Goal: Transaction & Acquisition: Subscribe to service/newsletter

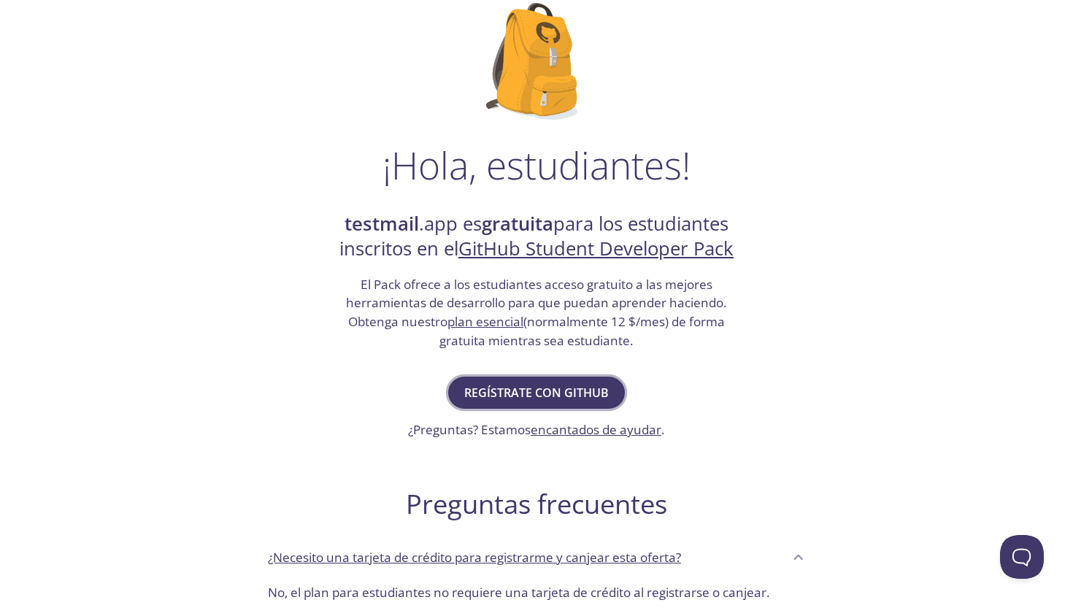
scroll to position [106, 0]
click at [574, 376] on button "REGÍSTRATE CON GITHUB" at bounding box center [536, 392] width 177 height 32
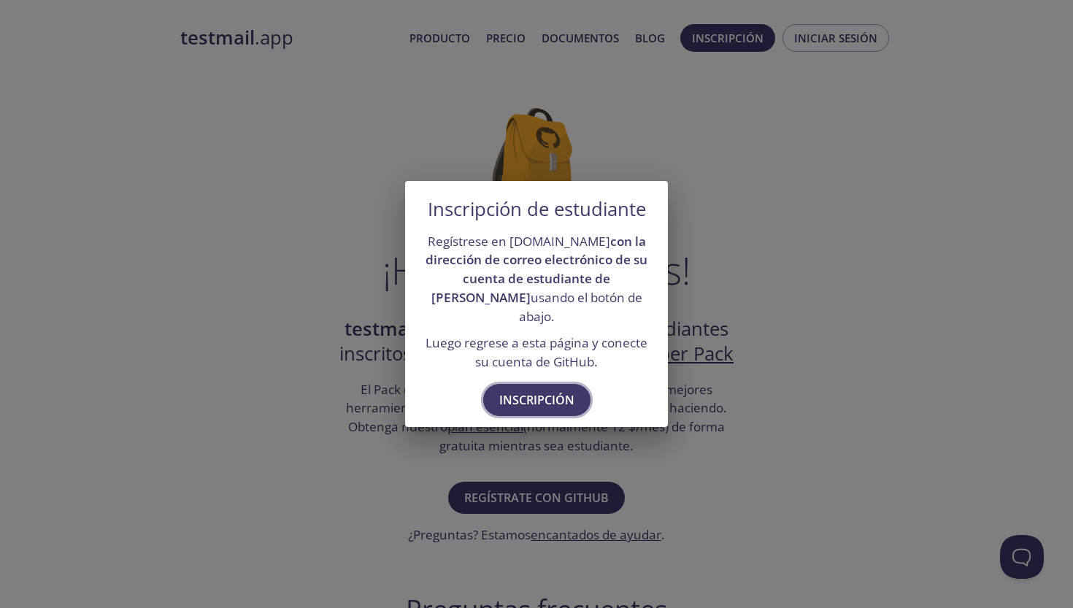
click at [549, 396] on span "Inscripción" at bounding box center [536, 400] width 75 height 20
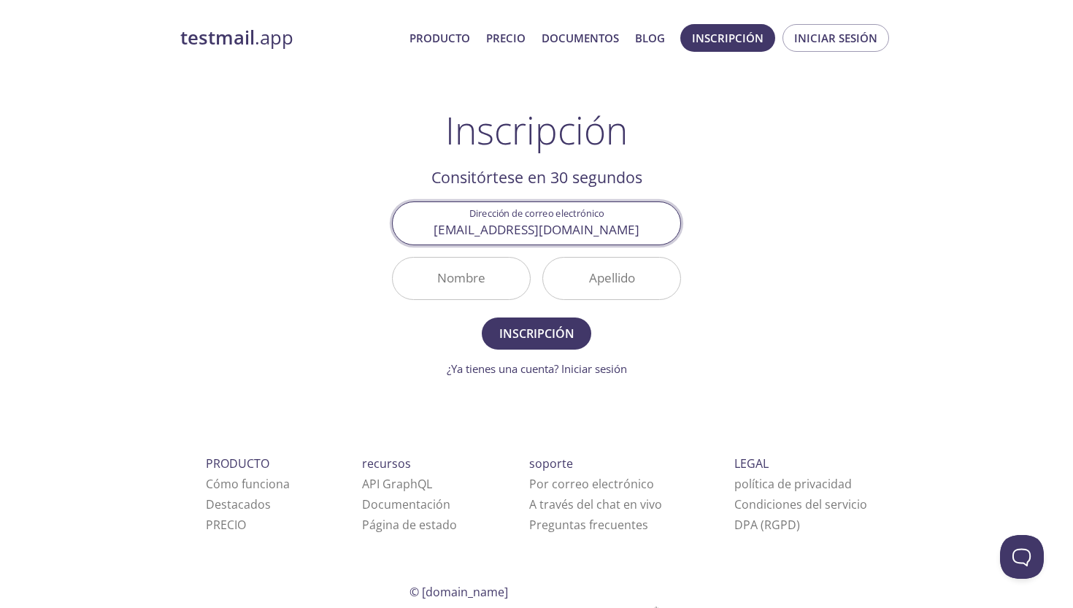
type input "[EMAIL_ADDRESS][DOMAIN_NAME]"
type input "[PERSON_NAME]"
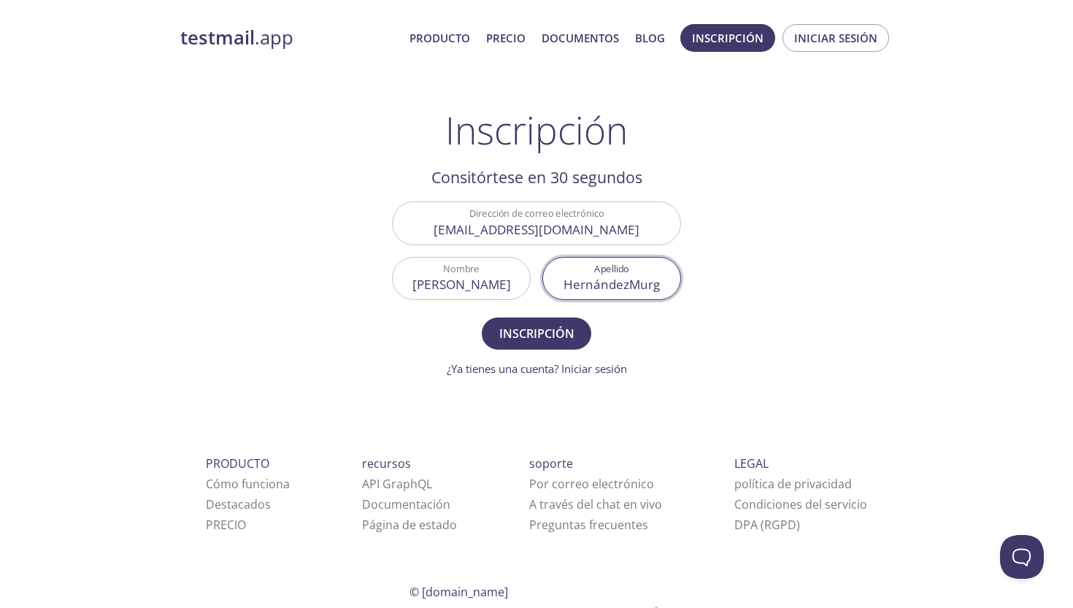
type input "HernándezMurga"
type input "[PERSON_NAME]"
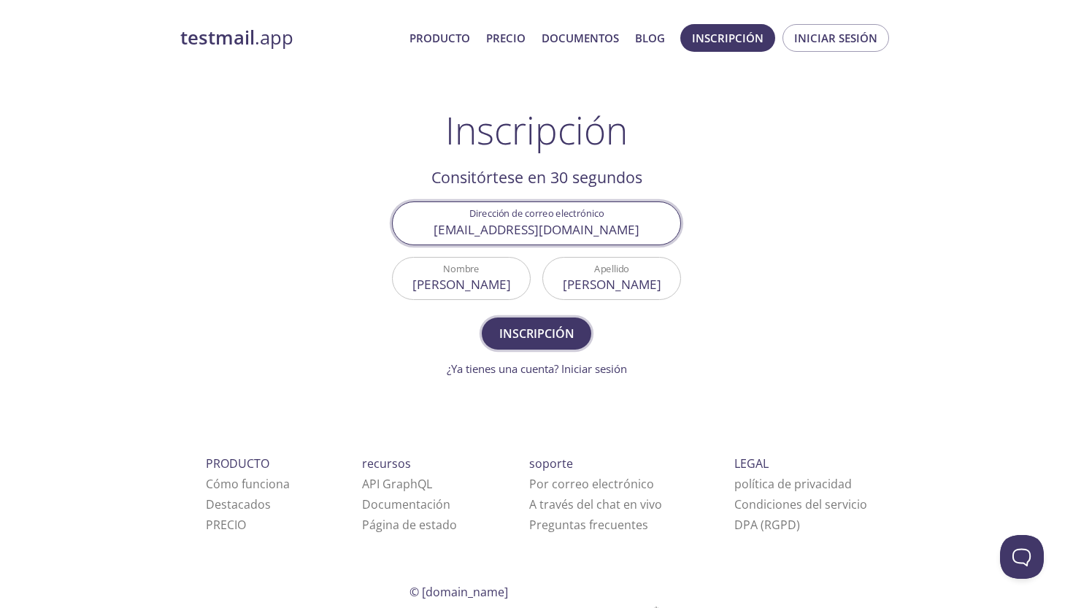
click at [569, 334] on span "Inscripción" at bounding box center [536, 333] width 77 height 20
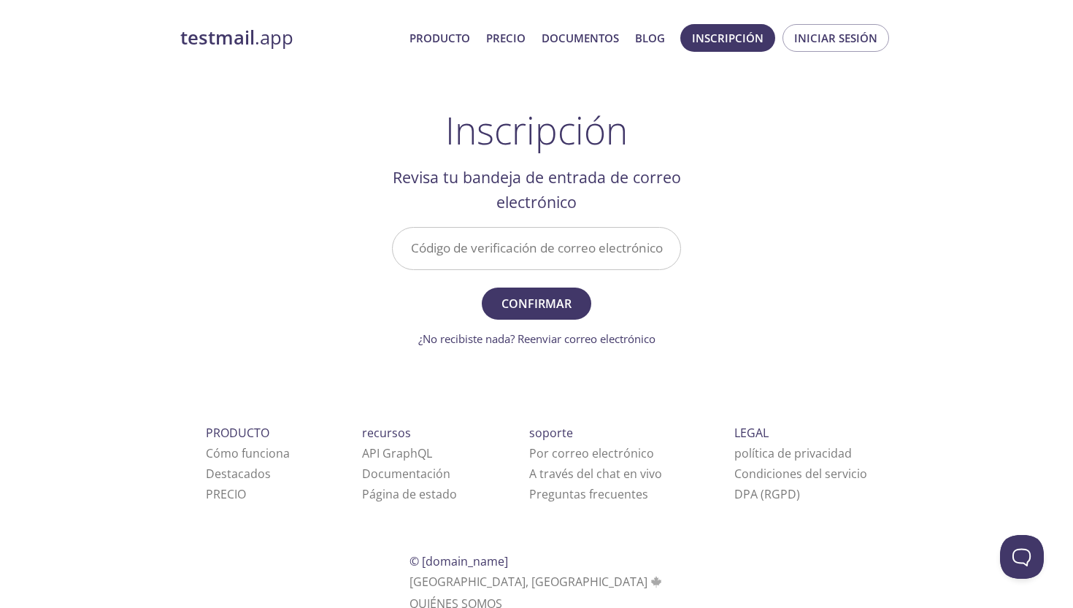
click at [531, 248] on input "Código de verificación de correo electrónico" at bounding box center [537, 249] width 288 height 42
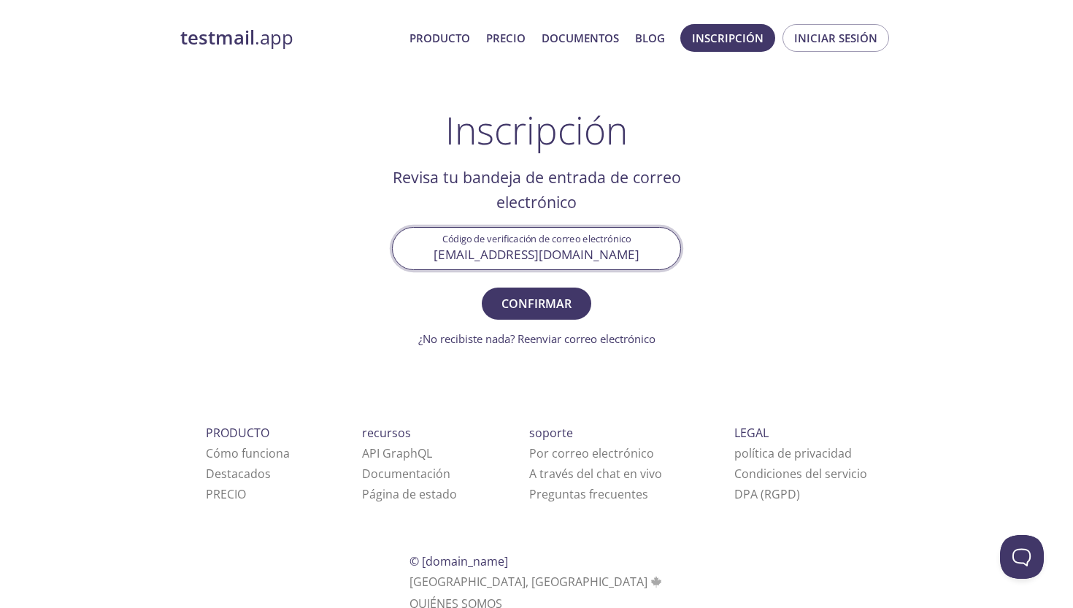
type input "[EMAIL_ADDRESS][DOMAIN_NAME]"
drag, startPoint x: 656, startPoint y: 252, endPoint x: 343, endPoint y: 234, distance: 313.6
click at [343, 234] on div "testmail .app PRODUCTO PRECIO Documentos blog Inscripción INICIAR SESIÓN Inscri…" at bounding box center [536, 335] width 747 height 640
click at [557, 247] on input "Código de verificación de correo electrónico" at bounding box center [537, 249] width 288 height 42
paste input "BUBFHEL"
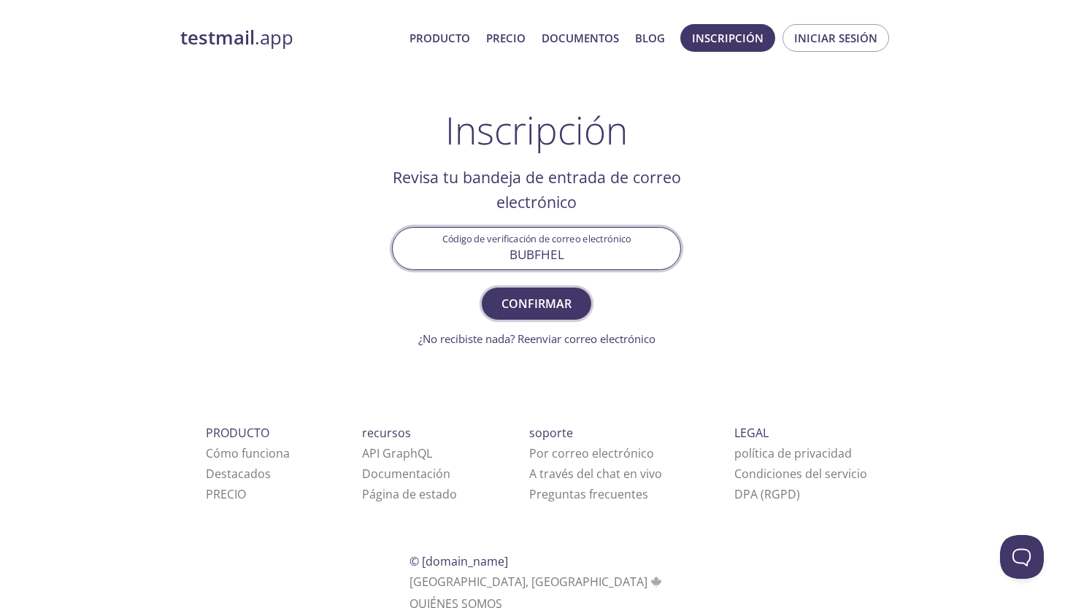
type input "BUBFHEL"
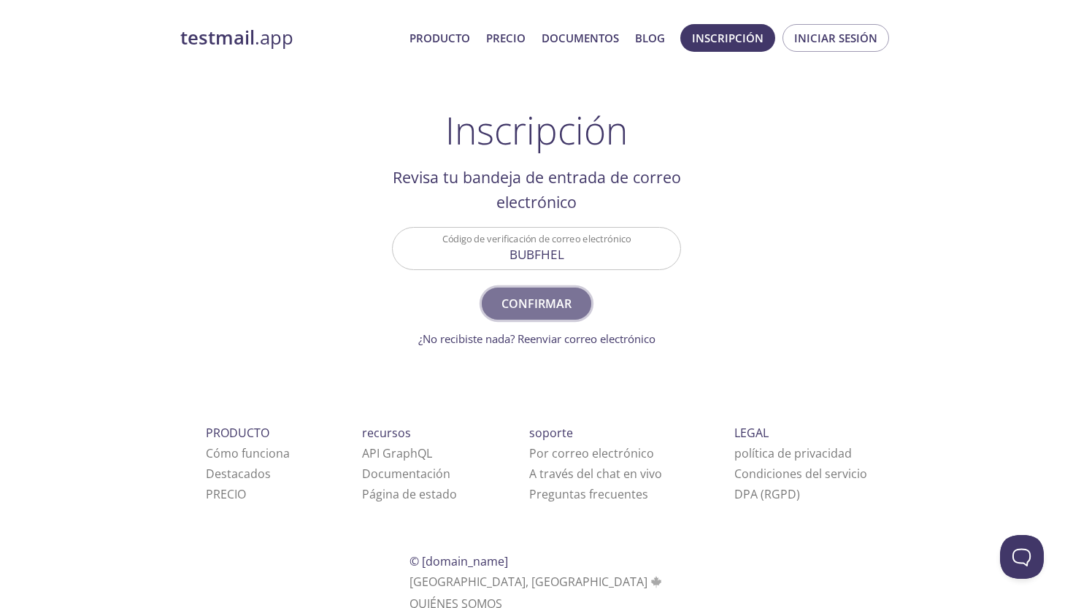
click at [545, 317] on button "Confirmar" at bounding box center [536, 304] width 109 height 32
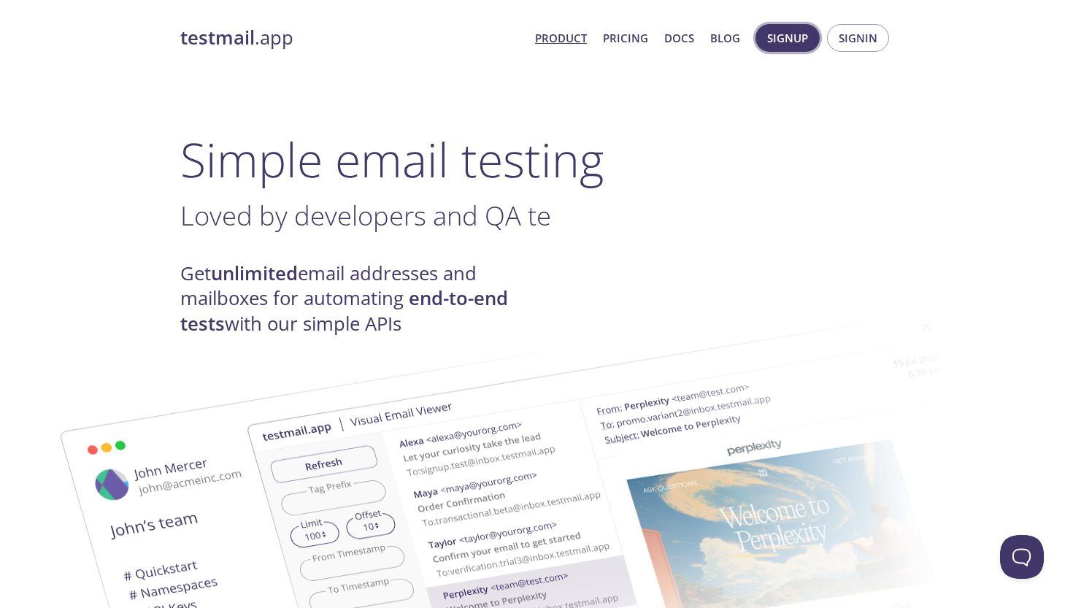
click at [798, 37] on span "Signup" at bounding box center [787, 37] width 41 height 19
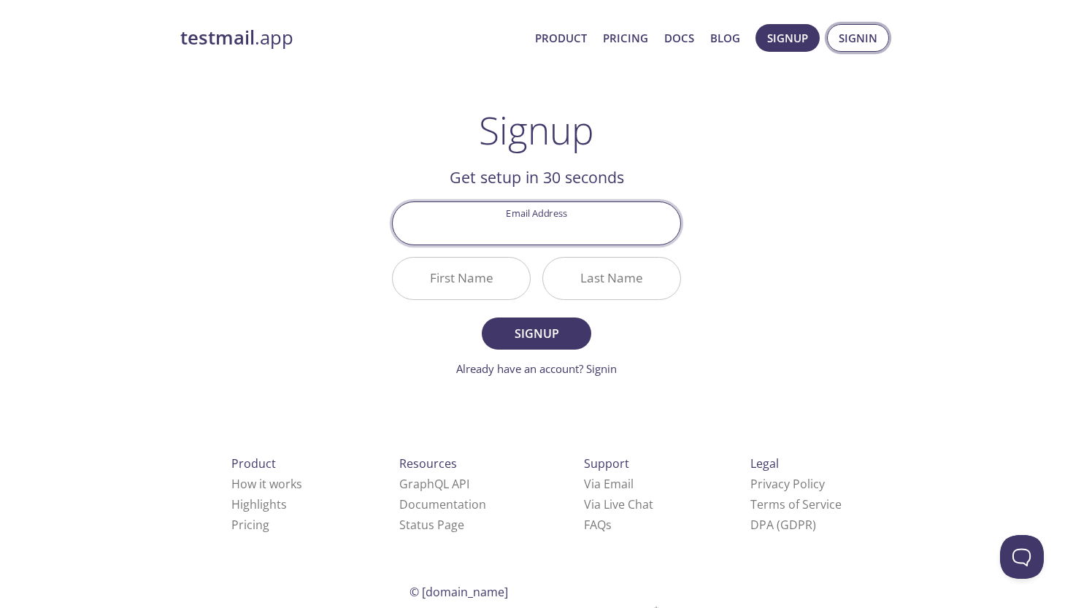
click at [851, 39] on span "Signin" at bounding box center [858, 37] width 39 height 19
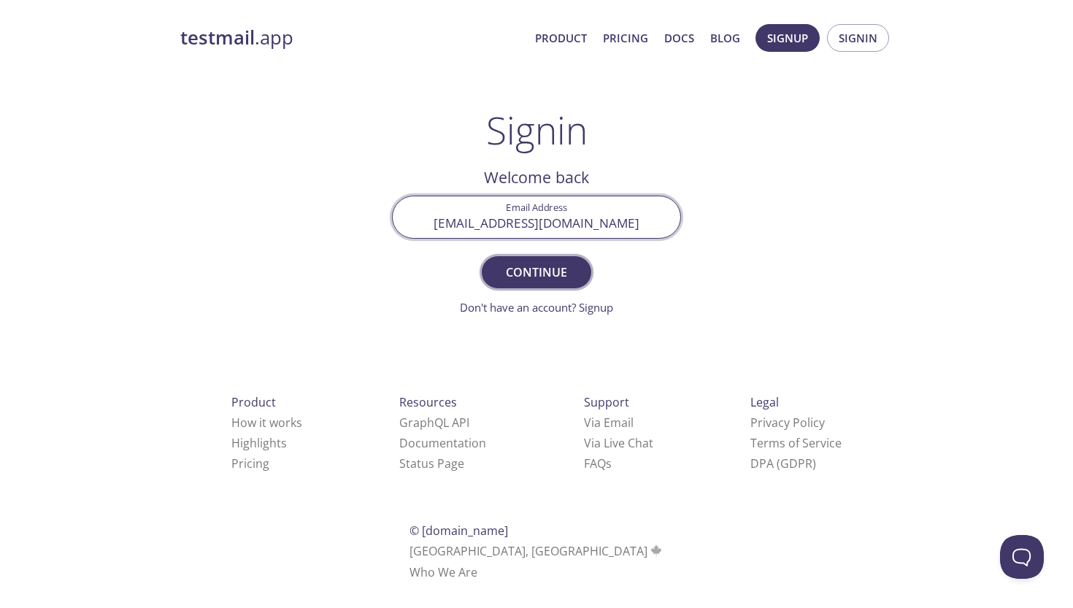
type input "[EMAIL_ADDRESS][DOMAIN_NAME]"
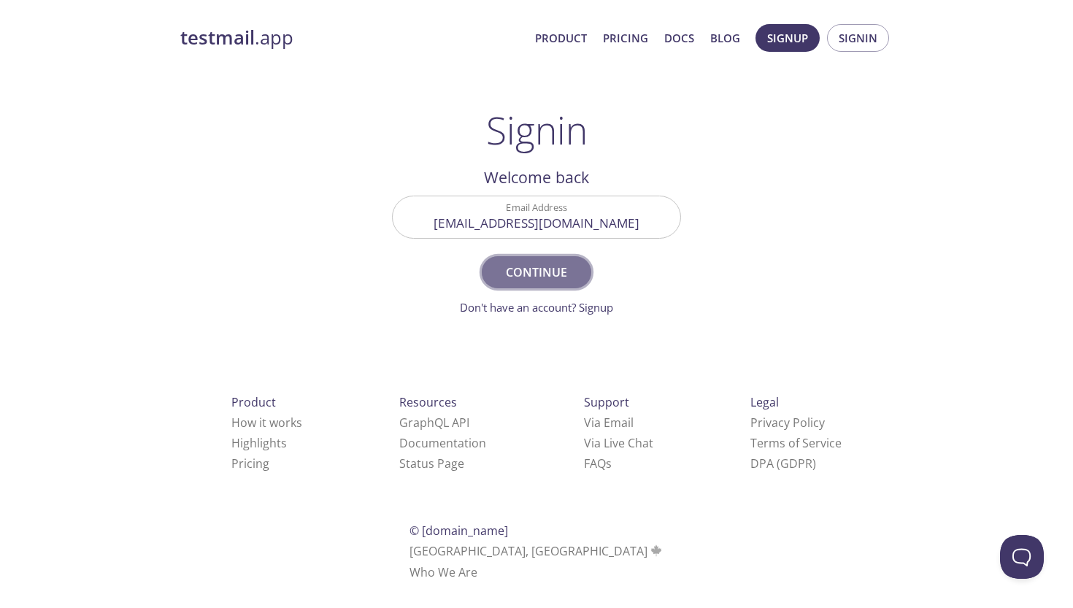
click at [565, 267] on span "Continue" at bounding box center [536, 272] width 77 height 20
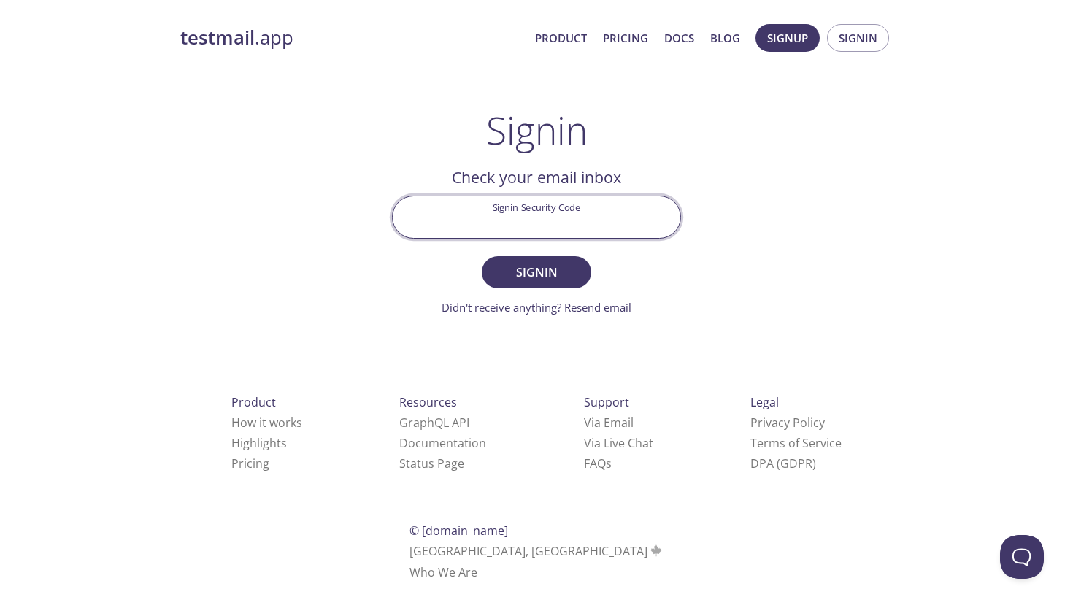
paste input "ZDA872X"
type input "ZDA872X"
click at [563, 266] on span "Signin" at bounding box center [536, 272] width 77 height 20
